Goal: Task Accomplishment & Management: Manage account settings

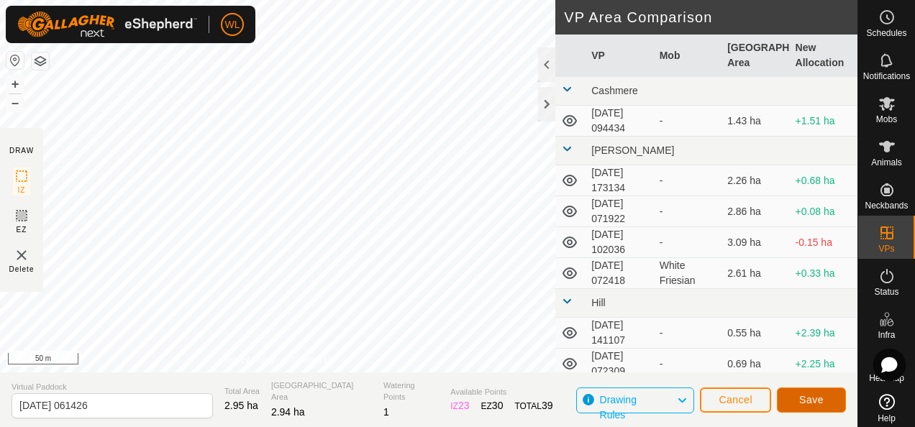
click at [804, 396] on span "Save" at bounding box center [811, 400] width 24 height 12
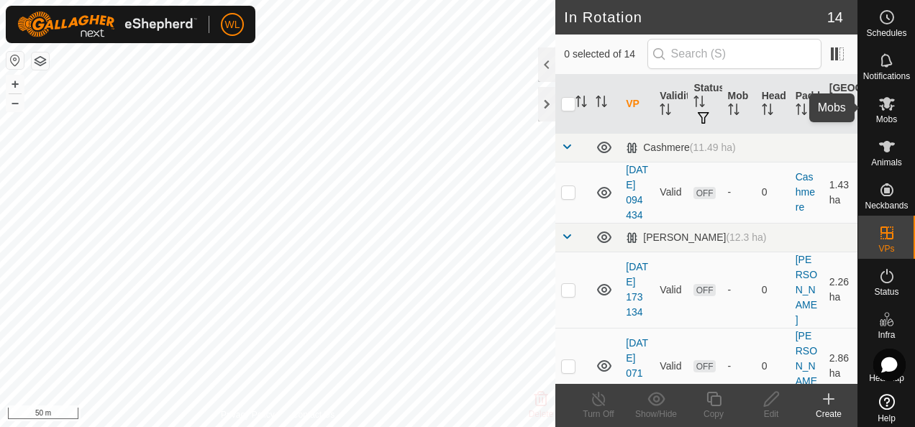
drag, startPoint x: 884, startPoint y: 115, endPoint x: 875, endPoint y: 122, distance: 10.8
click at [884, 115] on span "Mobs" at bounding box center [886, 119] width 21 height 9
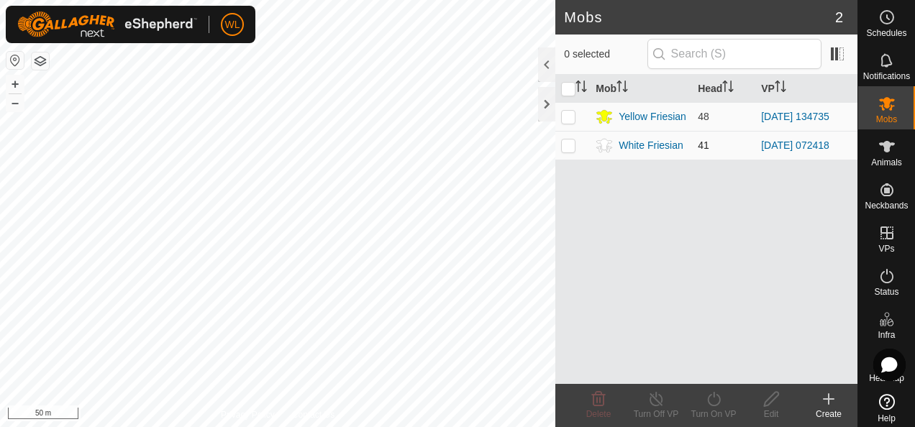
click at [568, 147] on p-checkbox at bounding box center [568, 146] width 14 height 12
checkbox input "true"
click at [704, 403] on turn-on-svg-icon at bounding box center [714, 399] width 58 height 17
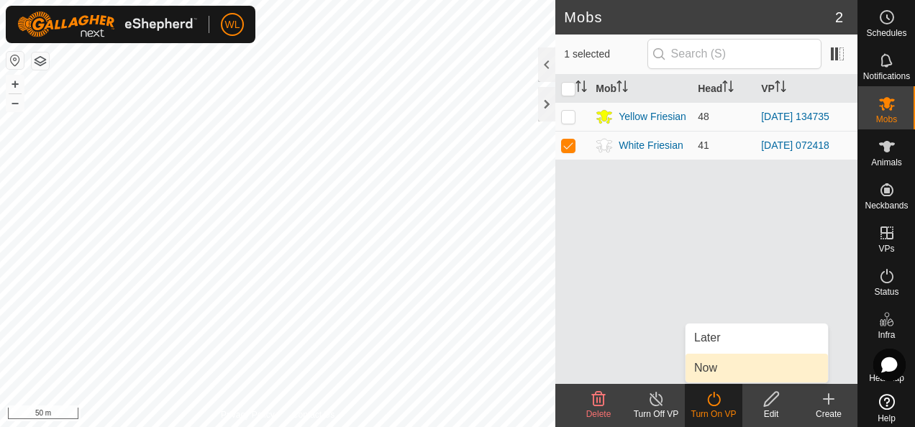
click at [709, 361] on link "Now" at bounding box center [757, 368] width 142 height 29
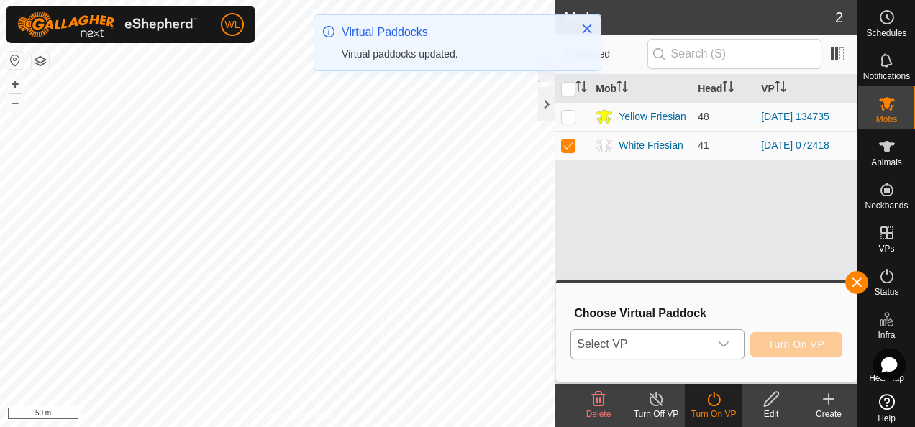
click at [650, 337] on span "Select VP" at bounding box center [639, 344] width 137 height 29
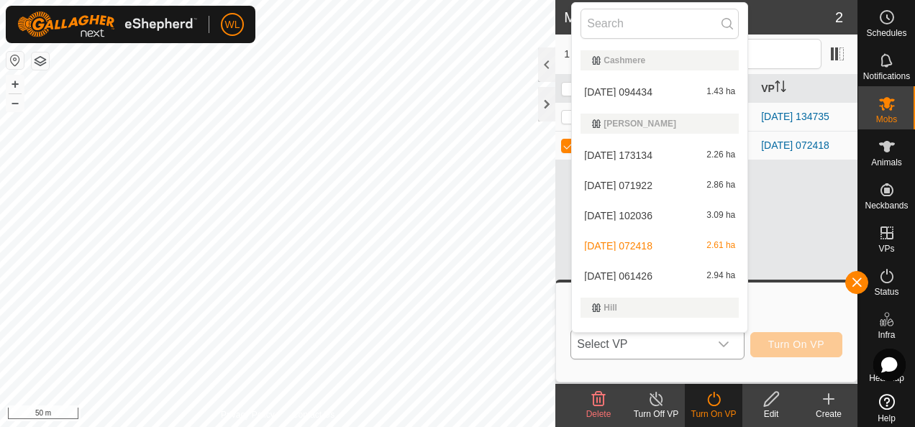
click at [633, 274] on li "2025-08-19 061426 2.94 ha" at bounding box center [660, 276] width 176 height 29
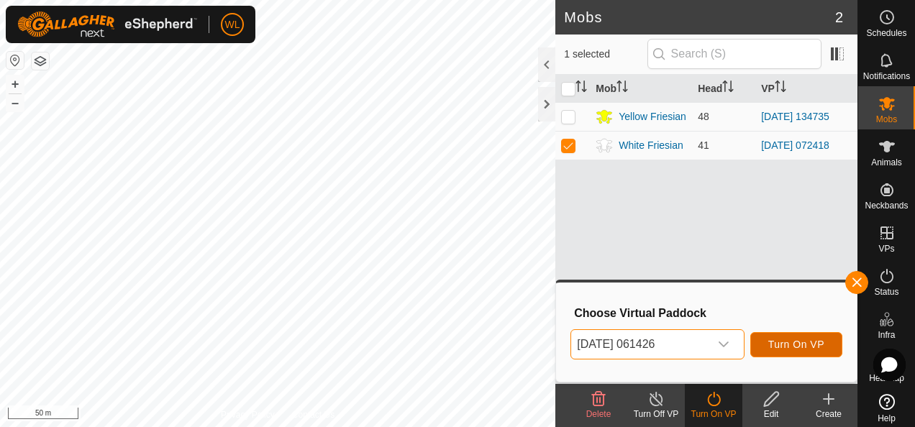
click at [788, 340] on span "Turn On VP" at bounding box center [796, 345] width 56 height 12
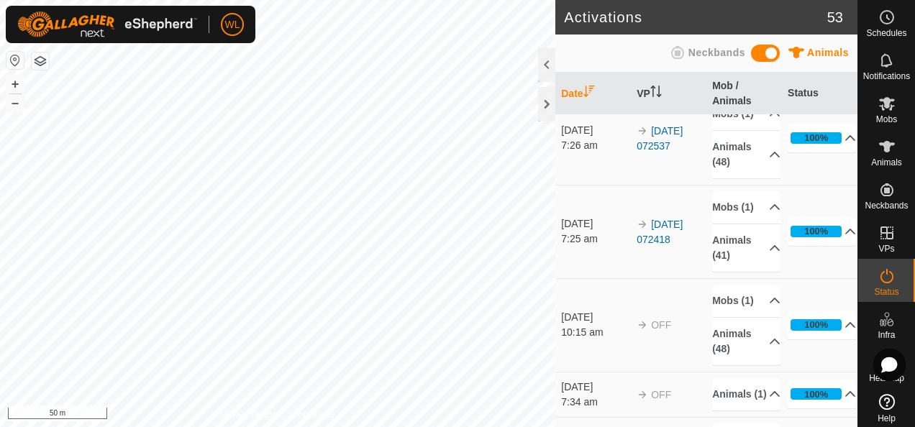
scroll to position [216, 0]
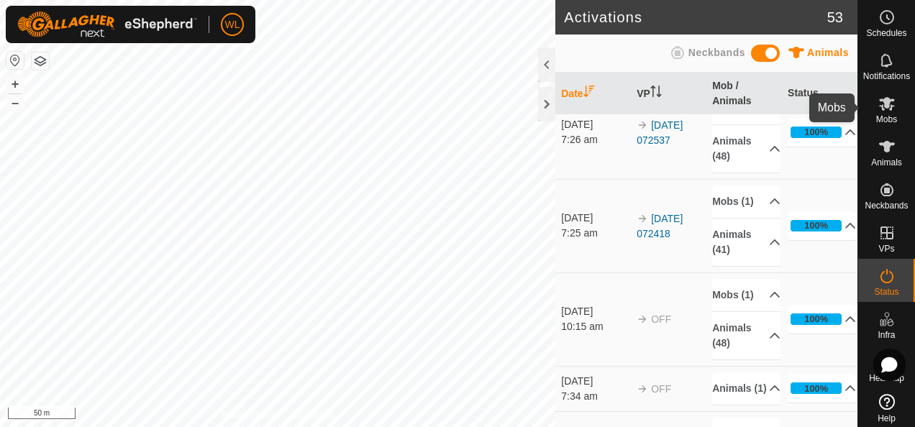
click at [878, 108] on icon at bounding box center [886, 103] width 17 height 17
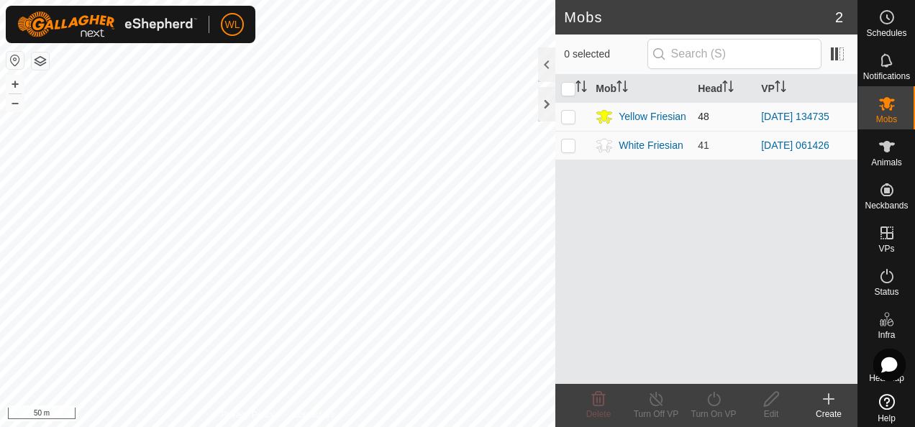
click at [573, 117] on p-checkbox at bounding box center [568, 117] width 14 height 12
checkbox input "true"
click at [711, 403] on icon at bounding box center [714, 399] width 18 height 17
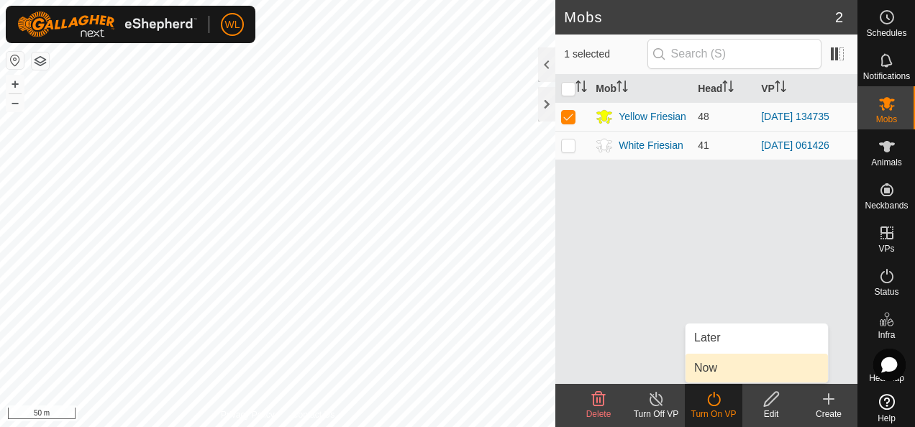
click at [711, 373] on link "Now" at bounding box center [757, 368] width 142 height 29
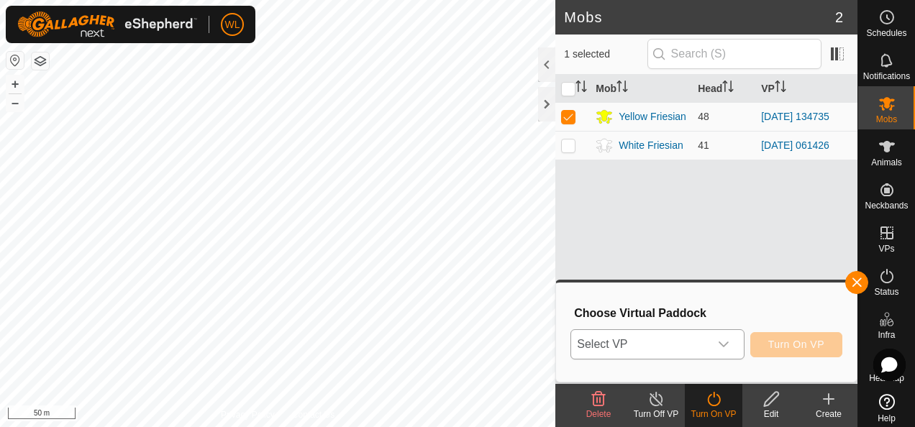
click at [689, 341] on span "Select VP" at bounding box center [639, 344] width 137 height 29
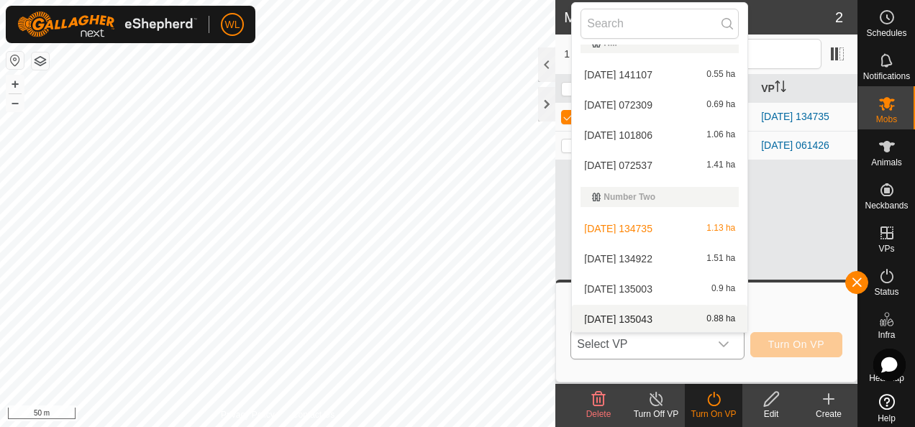
scroll to position [266, 0]
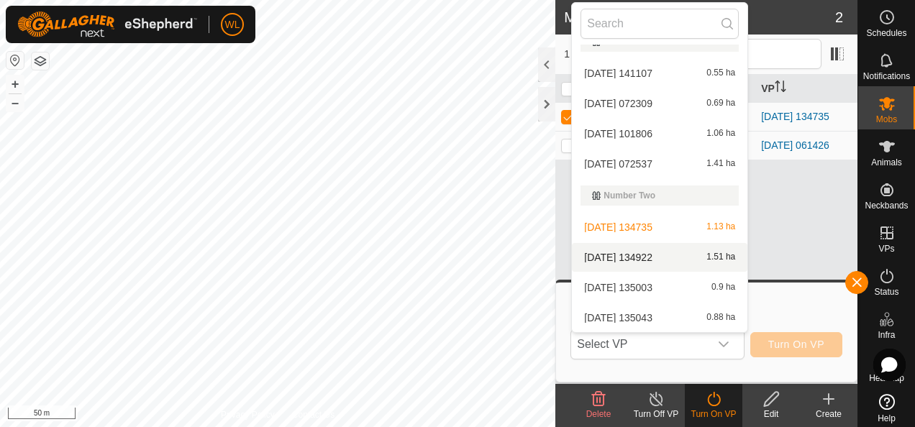
click at [826, 405] on icon at bounding box center [828, 399] width 17 height 17
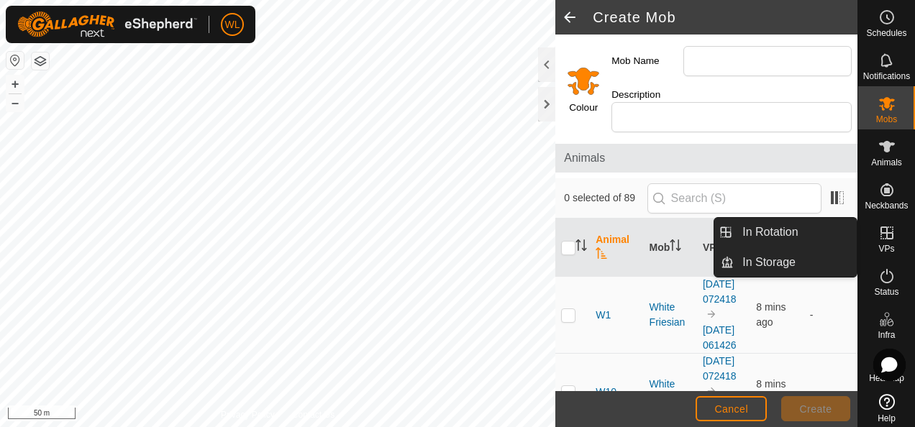
click at [883, 235] on icon at bounding box center [886, 232] width 17 height 17
click at [824, 229] on link "In Rotation" at bounding box center [795, 232] width 123 height 29
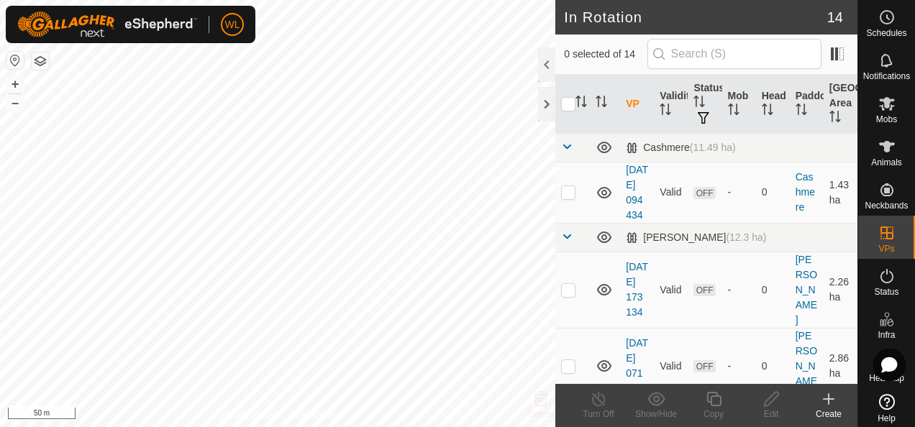
click at [824, 399] on icon at bounding box center [829, 399] width 10 height 0
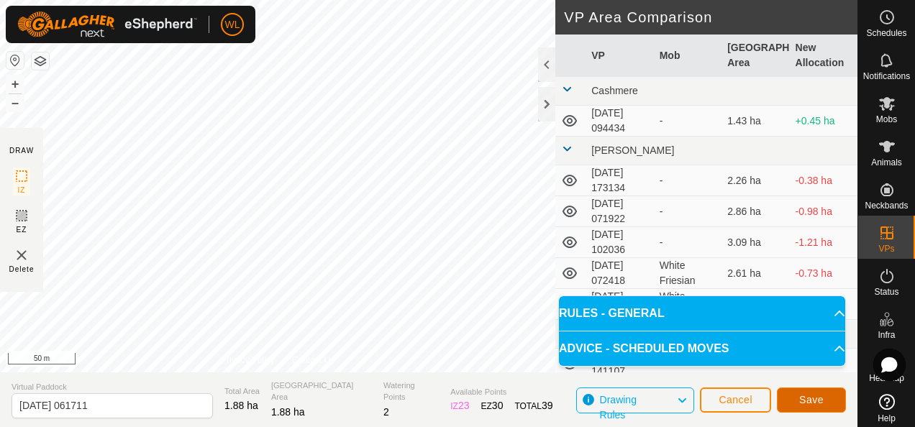
click at [809, 392] on button "Save" at bounding box center [811, 400] width 69 height 25
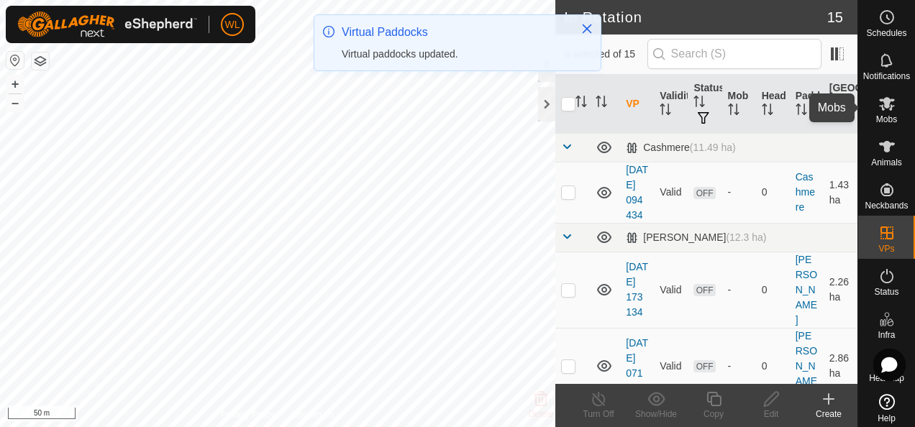
click at [879, 101] on icon at bounding box center [887, 104] width 16 height 14
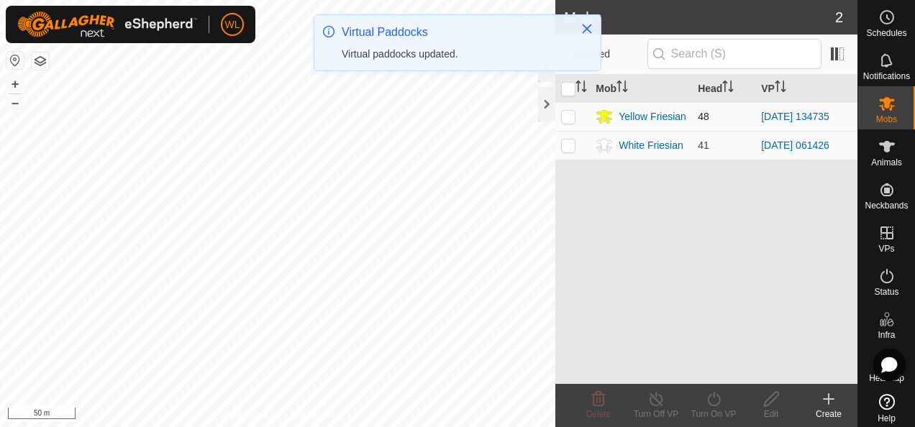
click at [564, 124] on td at bounding box center [572, 116] width 35 height 29
checkbox input "true"
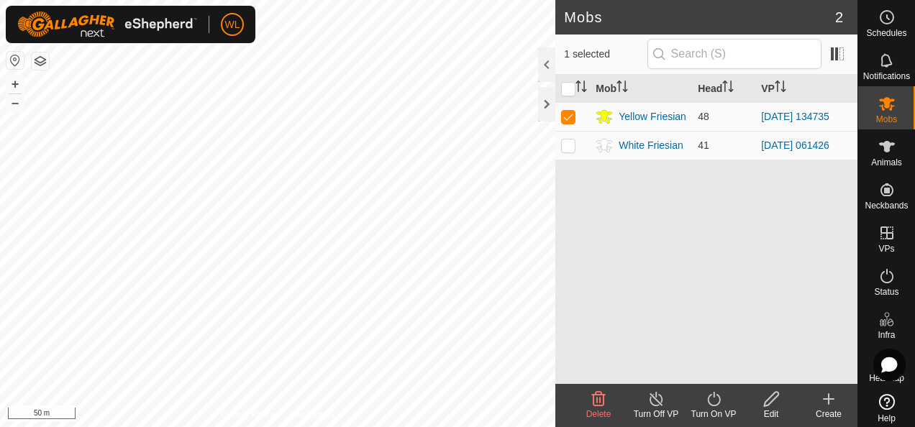
click at [715, 404] on icon at bounding box center [714, 399] width 18 height 17
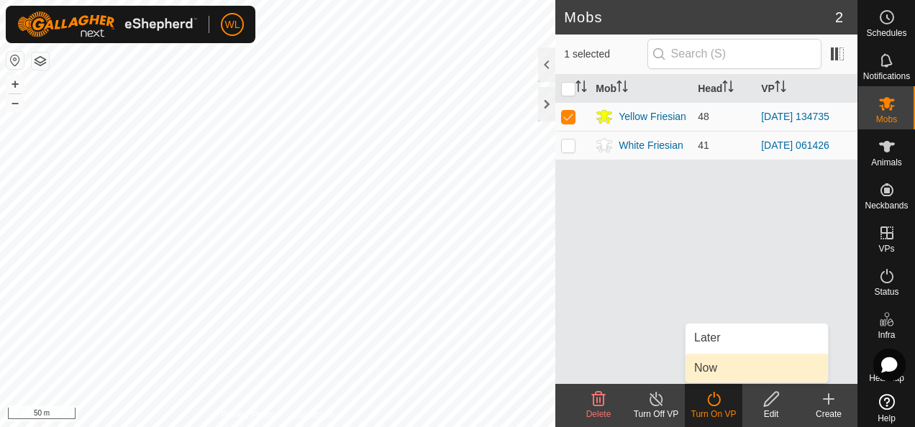
click at [700, 368] on link "Now" at bounding box center [757, 368] width 142 height 29
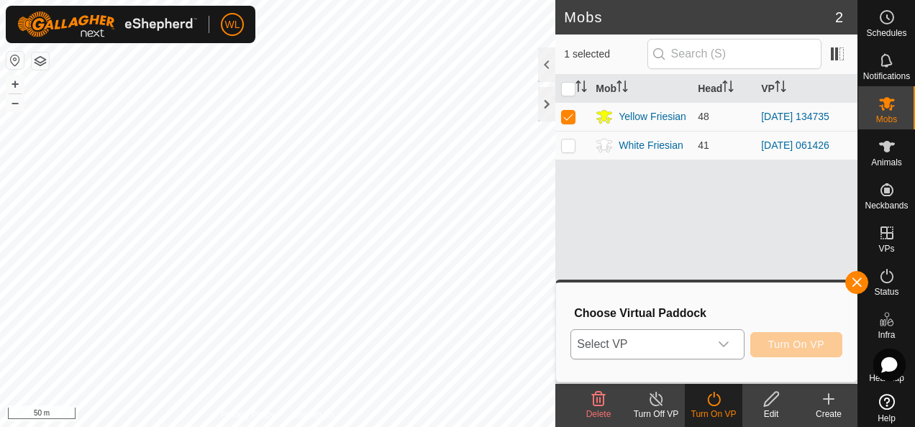
click at [679, 345] on span "Select VP" at bounding box center [639, 344] width 137 height 29
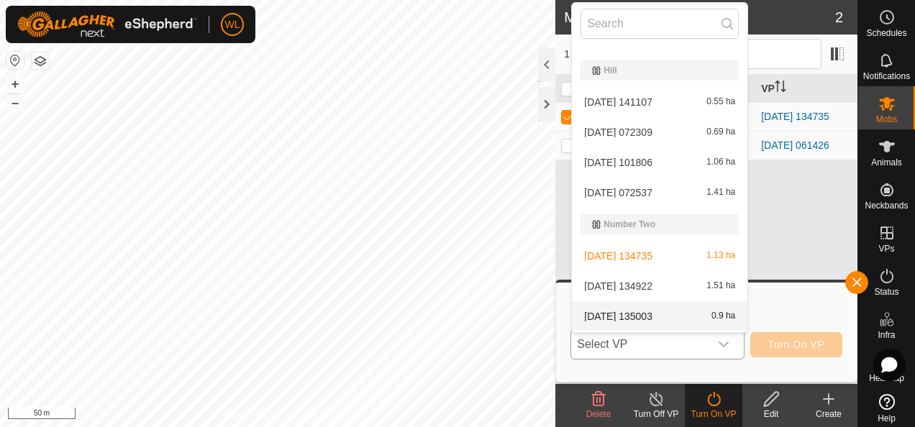
scroll to position [296, 0]
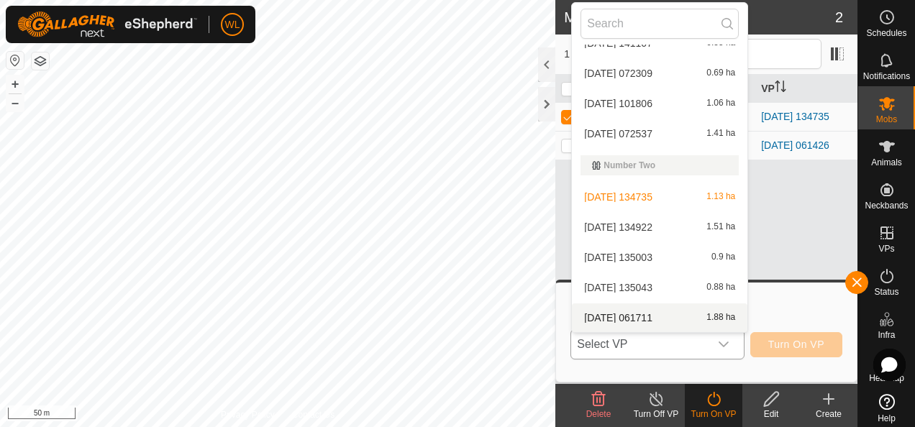
click at [660, 311] on li "2025-08-19 061711 1.88 ha" at bounding box center [660, 318] width 176 height 29
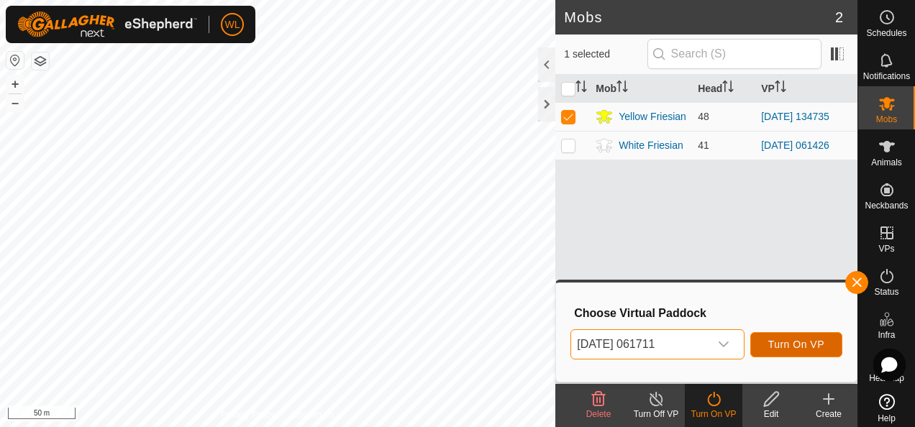
click at [791, 335] on button "Turn On VP" at bounding box center [796, 344] width 92 height 25
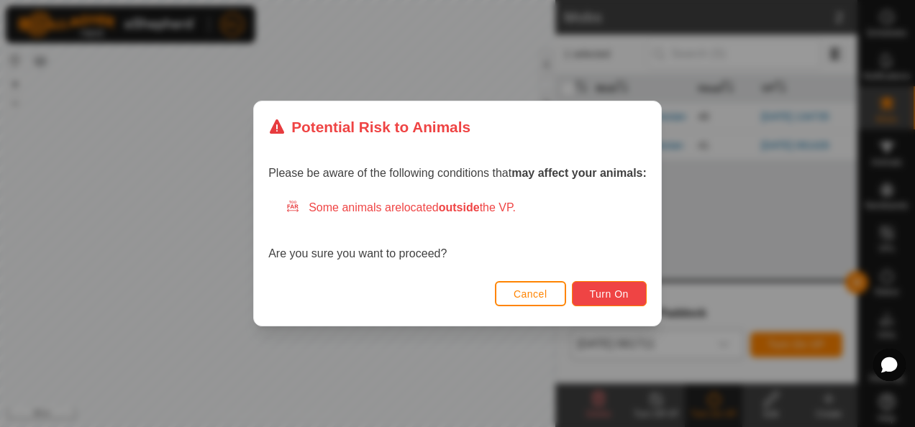
click at [588, 297] on button "Turn On" at bounding box center [609, 293] width 75 height 25
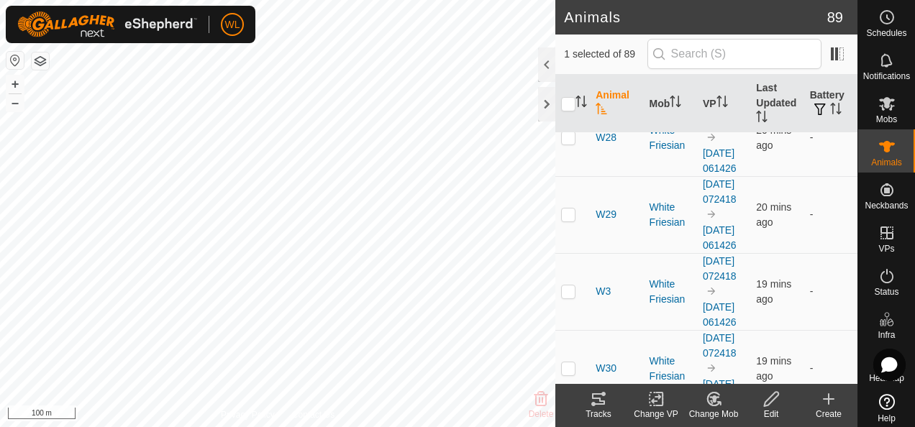
scroll to position [1583, 0]
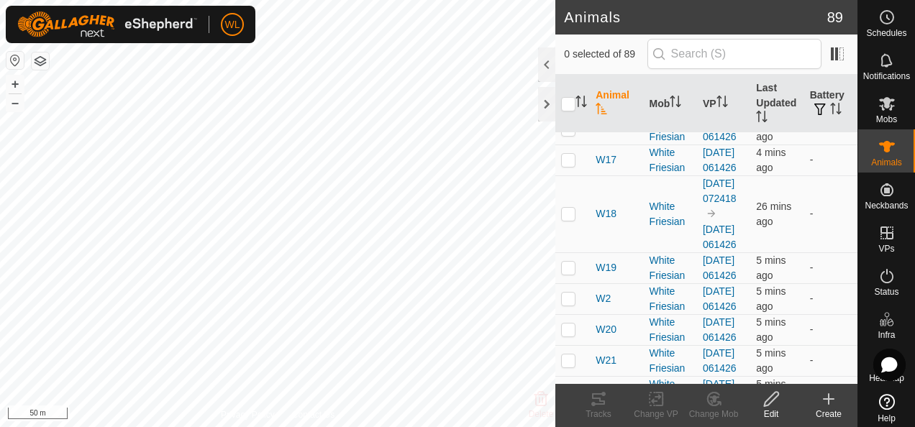
scroll to position [288, 0]
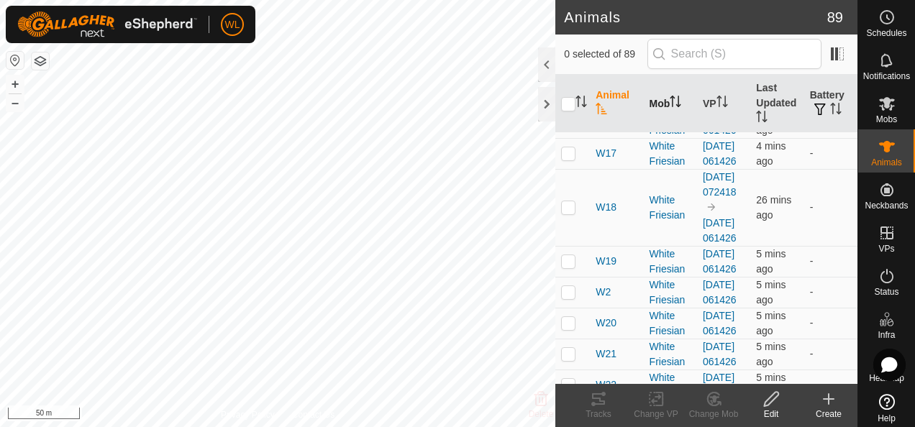
click at [672, 96] on icon "Activate to sort" at bounding box center [672, 97] width 5 height 3
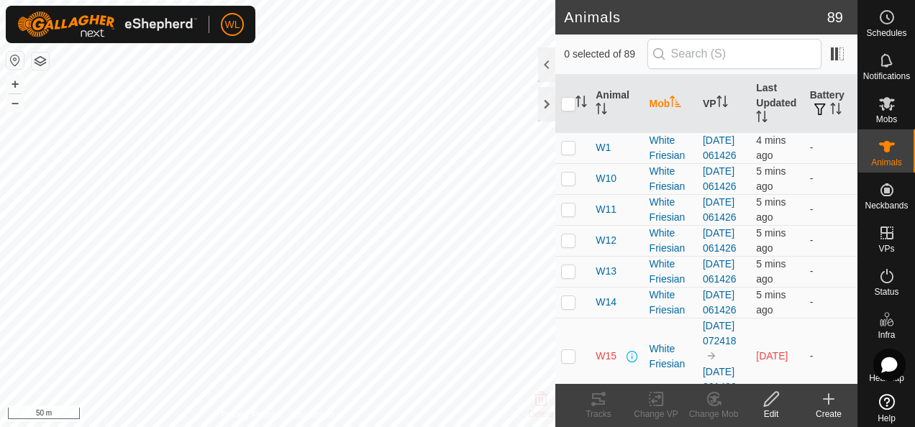
click at [671, 96] on icon "Activate to sort" at bounding box center [675, 102] width 11 height 12
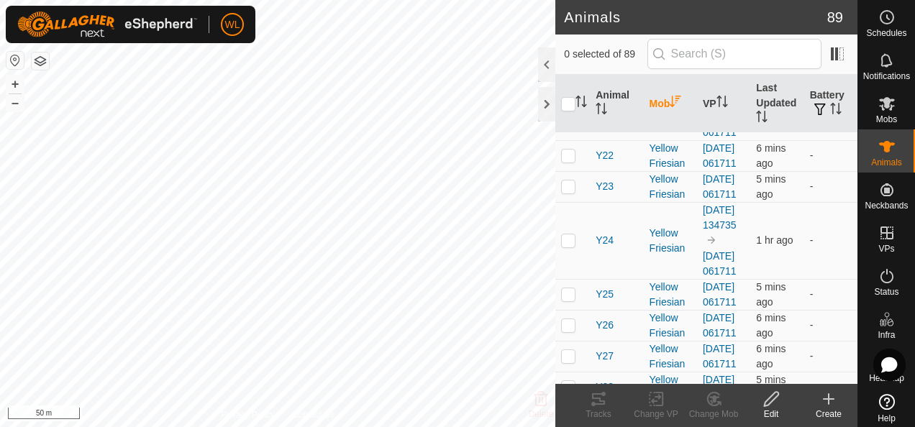
scroll to position [575, 0]
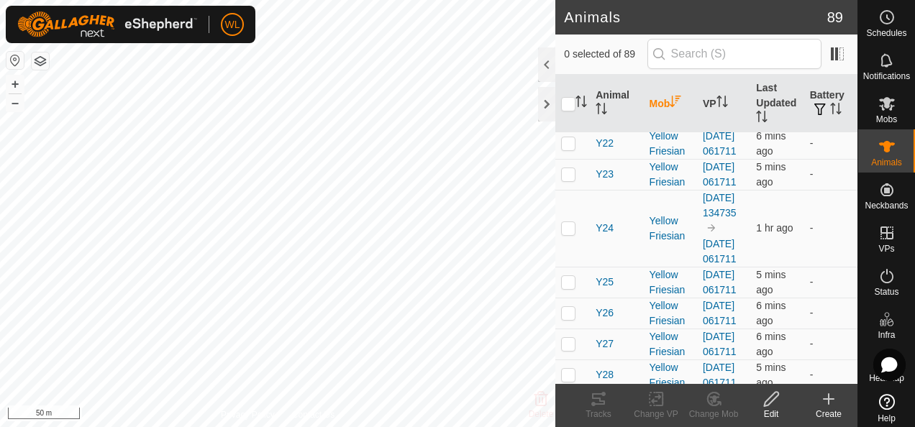
click at [560, 51] on td at bounding box center [572, 12] width 35 height 77
click at [563, 18] on p-checkbox at bounding box center [568, 12] width 14 height 12
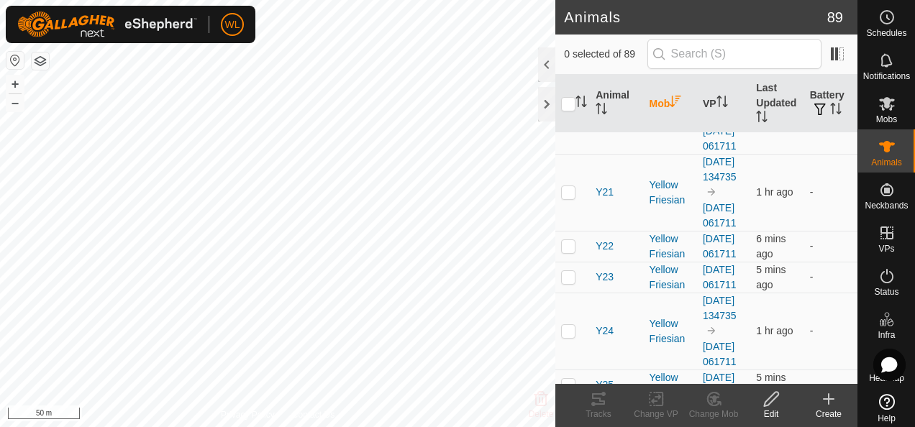
scroll to position [504, 0]
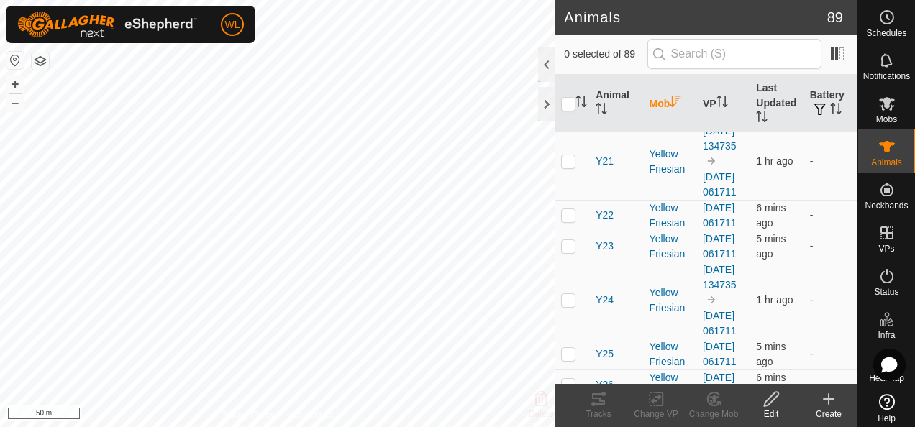
click at [575, 123] on td at bounding box center [572, 84] width 35 height 77
click at [570, 90] on p-checkbox at bounding box center [568, 84] width 14 height 12
checkbox input "false"
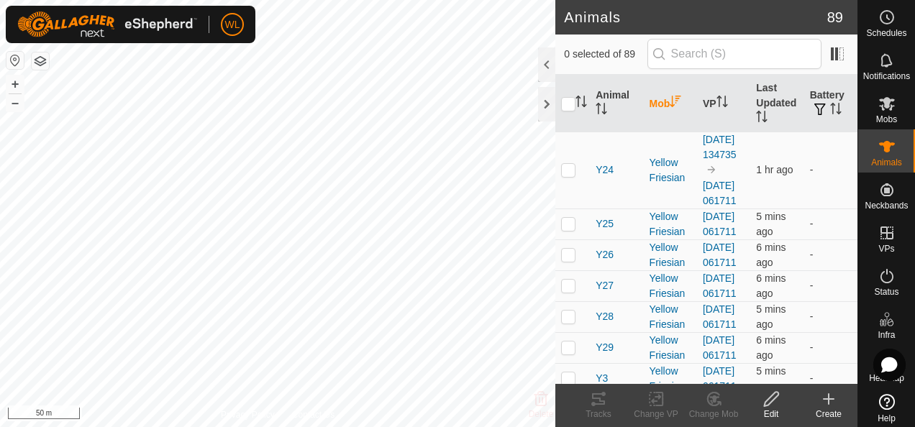
scroll to position [647, 0]
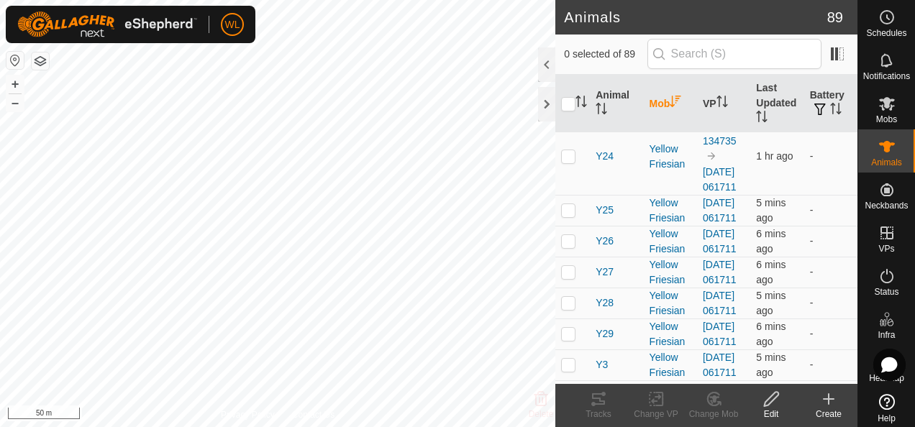
click at [567, 23] on p-checkbox at bounding box center [568, 18] width 14 height 12
checkbox input "false"
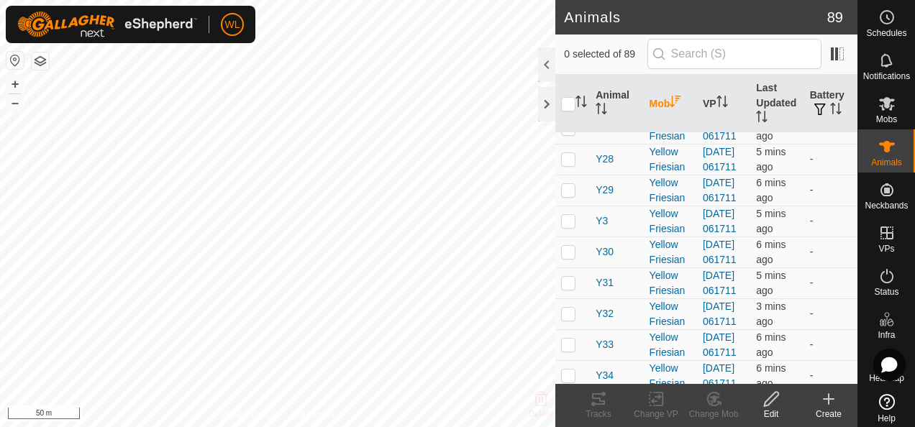
scroll to position [863, 0]
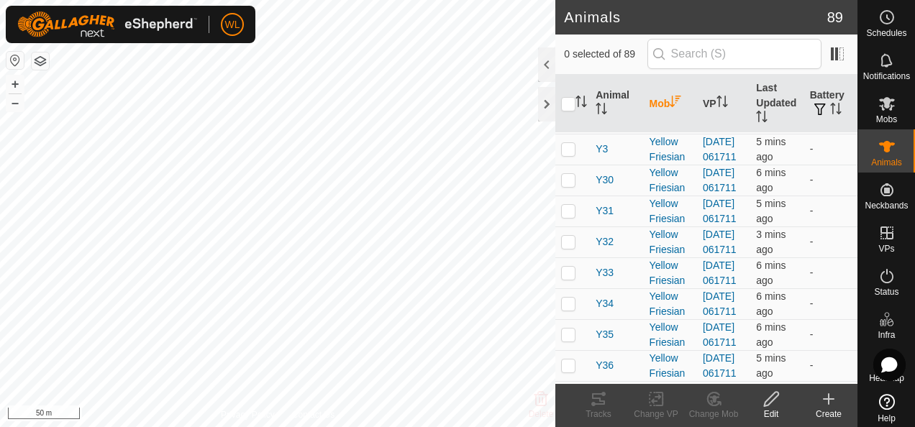
checkbox input "false"
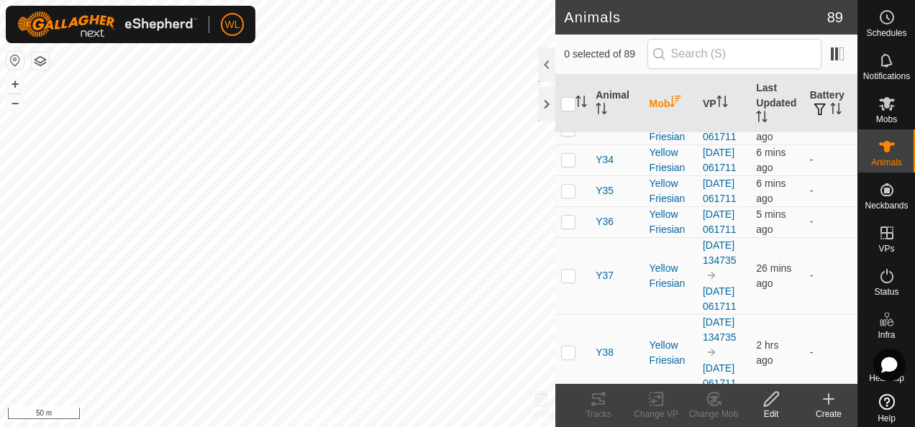
scroll to position [1079, 0]
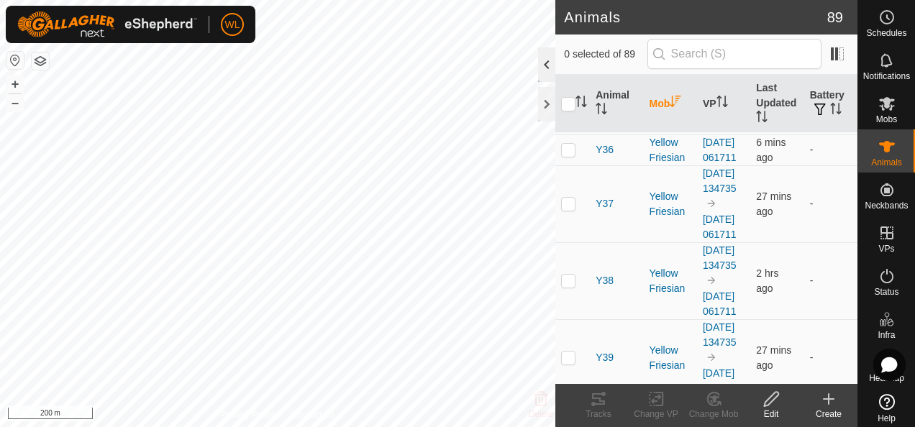
click at [547, 74] on div at bounding box center [546, 64] width 17 height 35
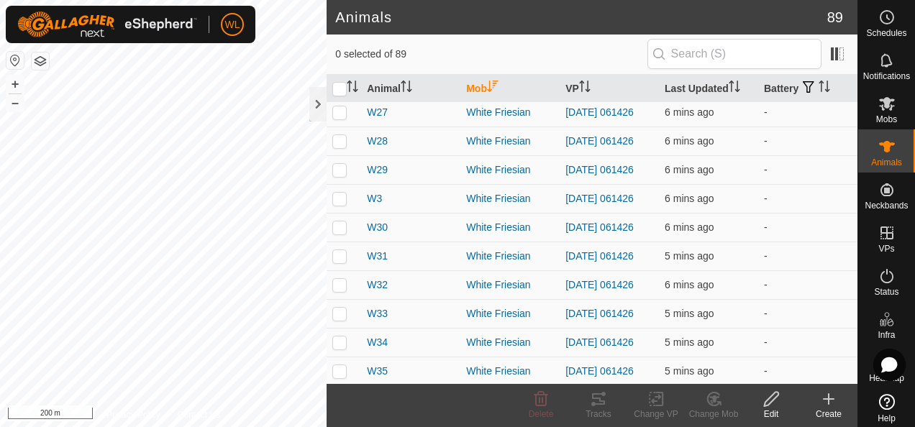
scroll to position [1916, 0]
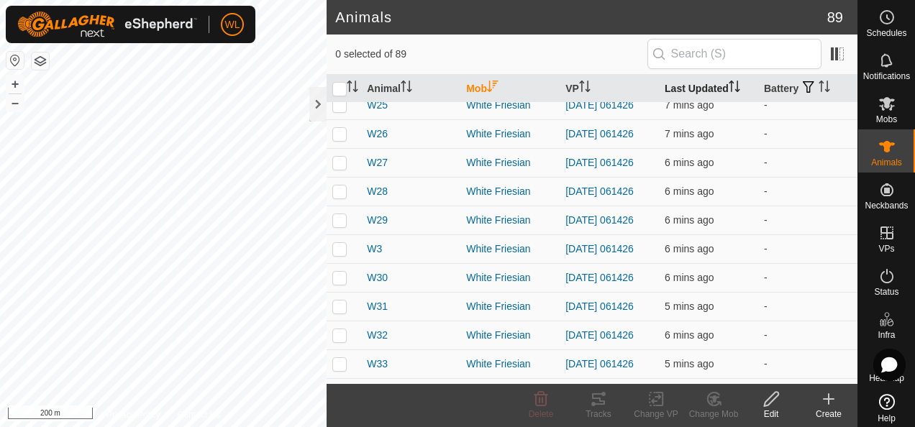
click at [678, 85] on th "Last Updated" at bounding box center [708, 89] width 99 height 28
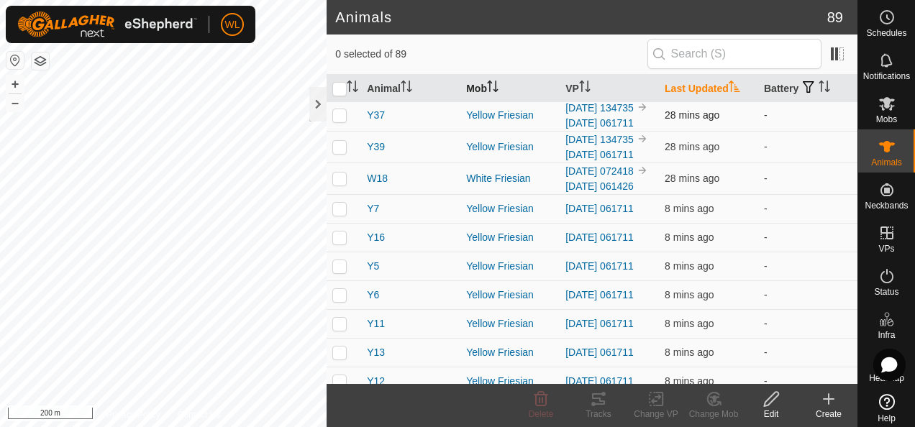
scroll to position [216, 0]
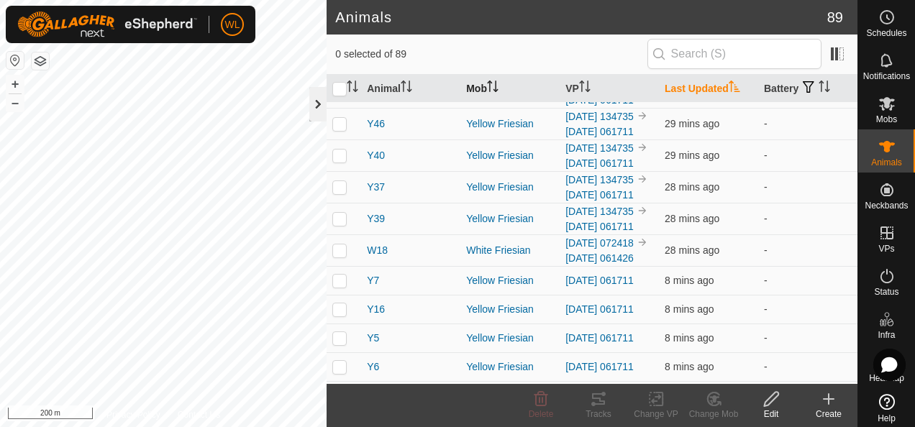
click at [322, 107] on div at bounding box center [317, 104] width 17 height 35
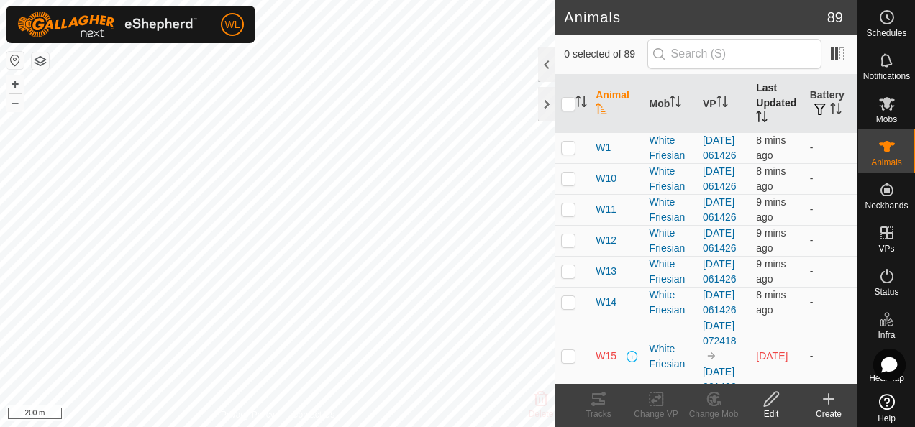
click at [768, 99] on th "Last Updated" at bounding box center [776, 104] width 53 height 58
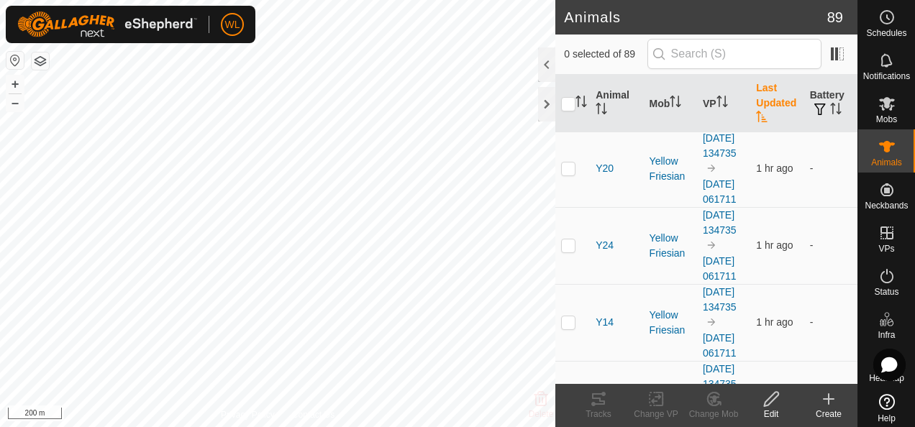
scroll to position [288, 0]
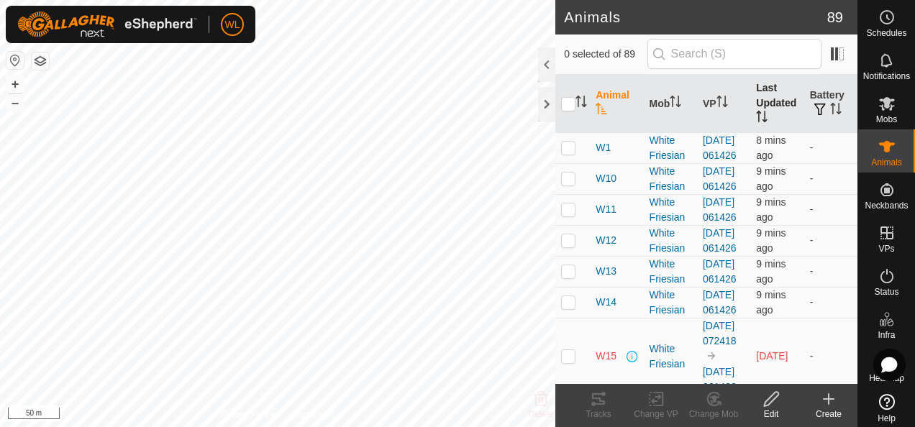
click at [757, 114] on icon "Activate to sort" at bounding box center [762, 117] width 12 height 12
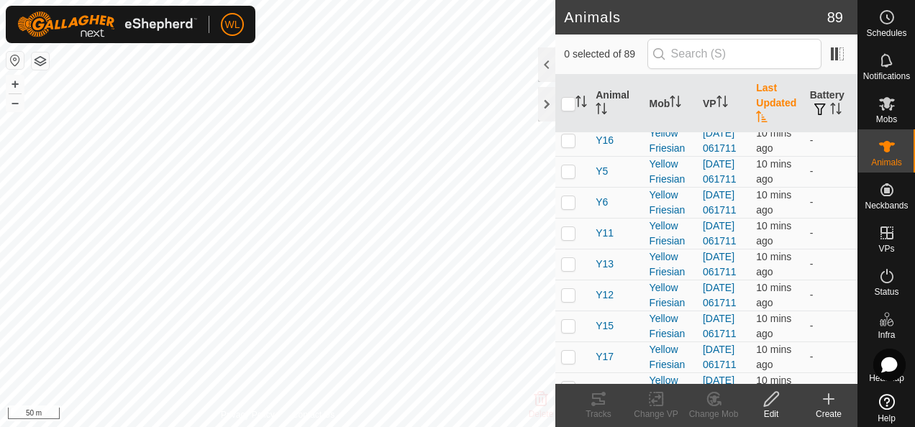
scroll to position [935, 0]
